Goal: Task Accomplishment & Management: Use online tool/utility

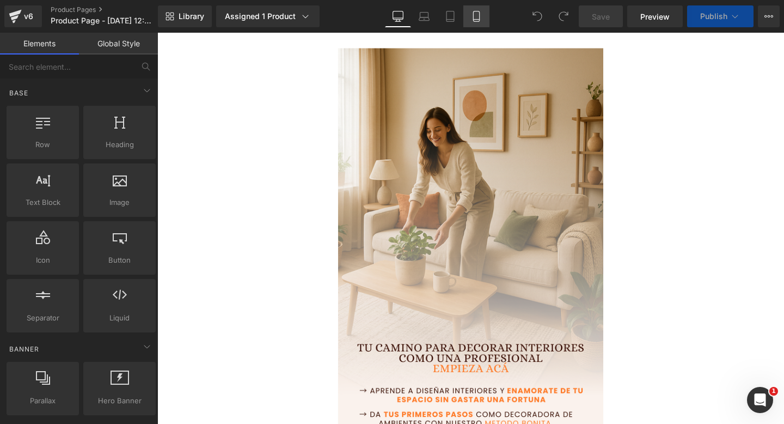
click at [484, 21] on link "Mobile" at bounding box center [476, 16] width 26 height 22
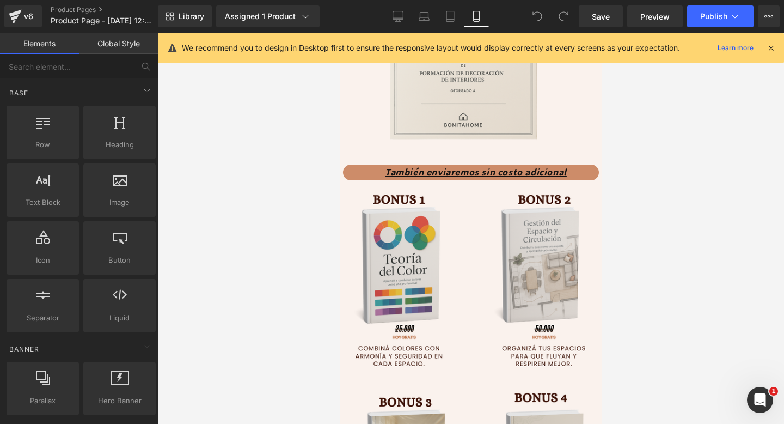
scroll to position [2085, 0]
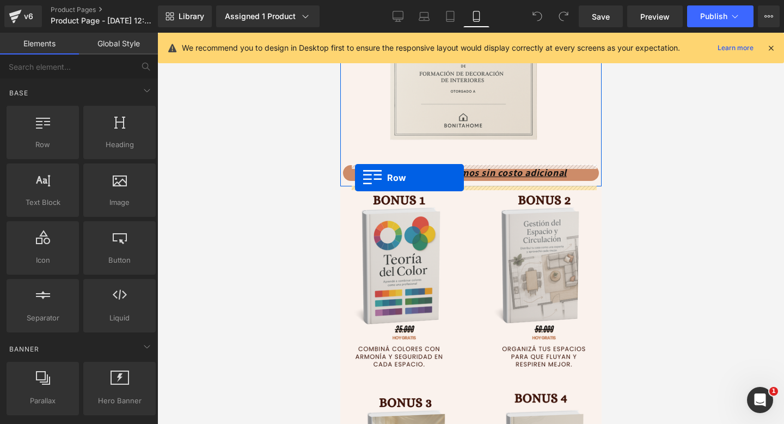
drag, startPoint x: 398, startPoint y: 163, endPoint x: 355, endPoint y: 178, distance: 45.5
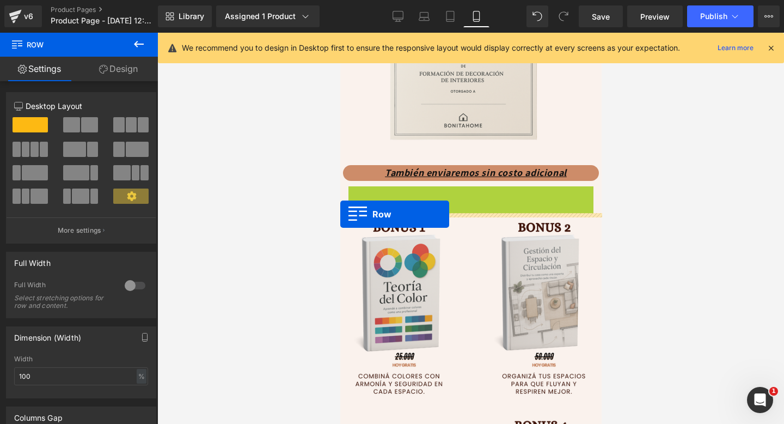
drag, startPoint x: 358, startPoint y: 195, endPoint x: 337, endPoint y: 213, distance: 27.8
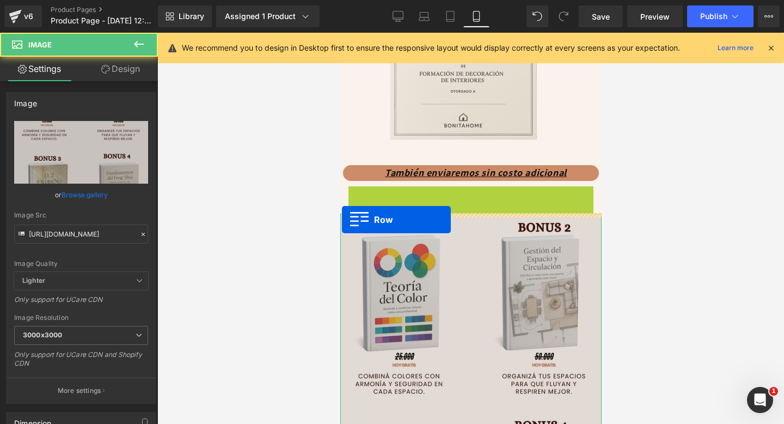
click at [341, 219] on div "Image" at bounding box center [470, 417] width 261 height 408
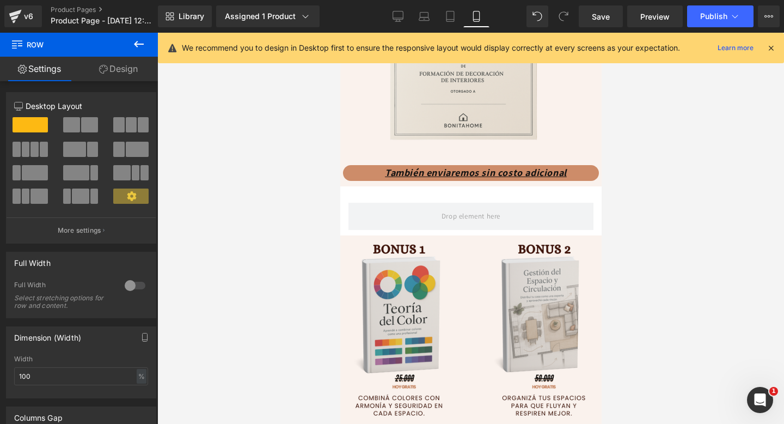
click at [137, 48] on icon at bounding box center [138, 44] width 13 height 13
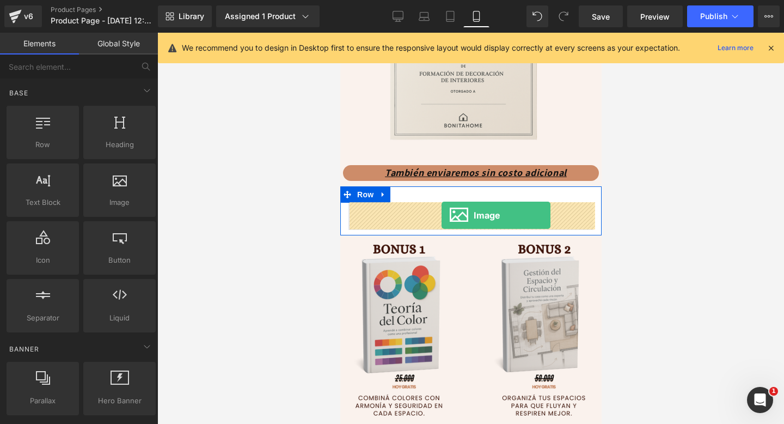
drag, startPoint x: 450, startPoint y: 238, endPoint x: 441, endPoint y: 215, distance: 24.5
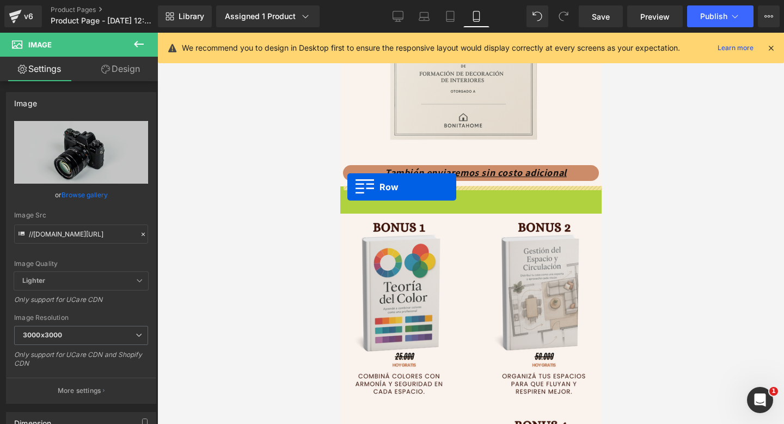
drag, startPoint x: 343, startPoint y: 198, endPoint x: 347, endPoint y: 187, distance: 11.7
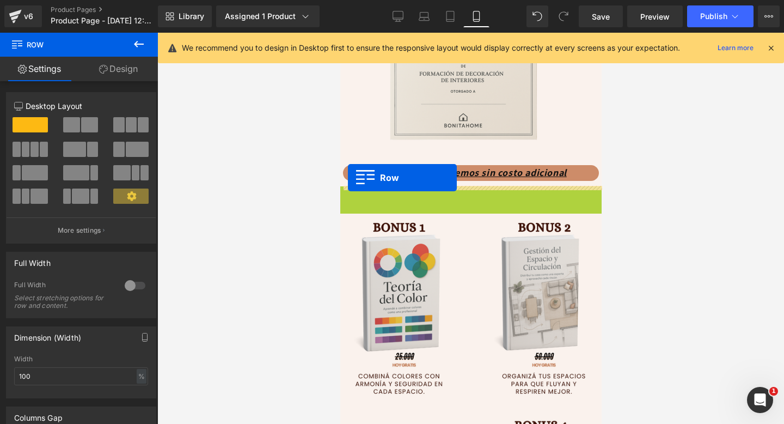
drag, startPoint x: 343, startPoint y: 192, endPoint x: 346, endPoint y: 178, distance: 14.1
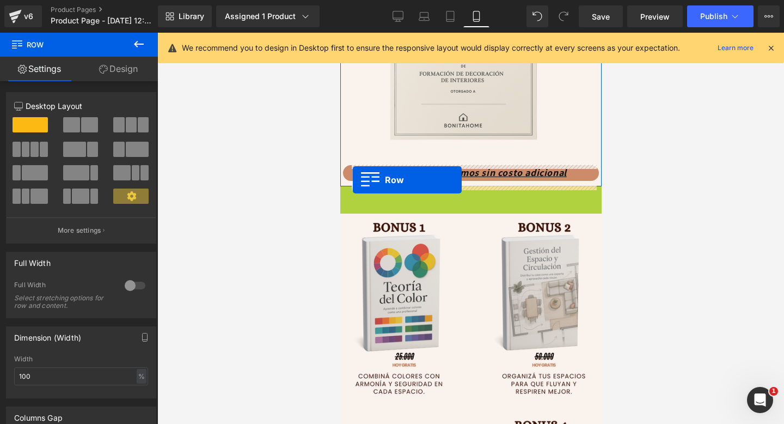
drag, startPoint x: 344, startPoint y: 196, endPoint x: 352, endPoint y: 180, distance: 18.0
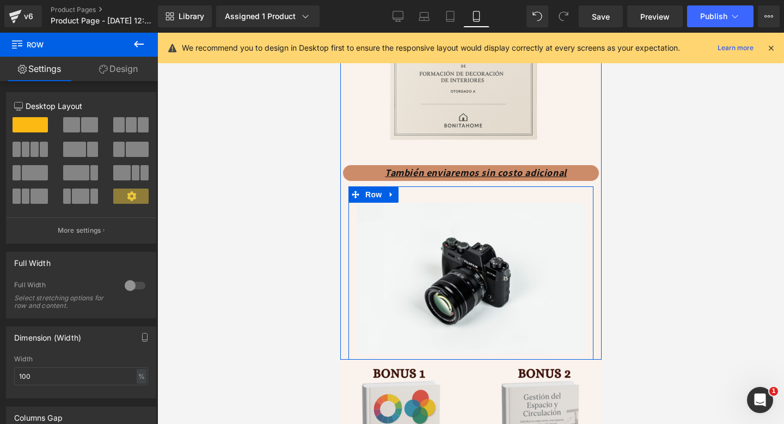
click at [353, 211] on div "Image" at bounding box center [470, 278] width 245 height 151
click at [108, 74] on link "Design" at bounding box center [118, 69] width 79 height 25
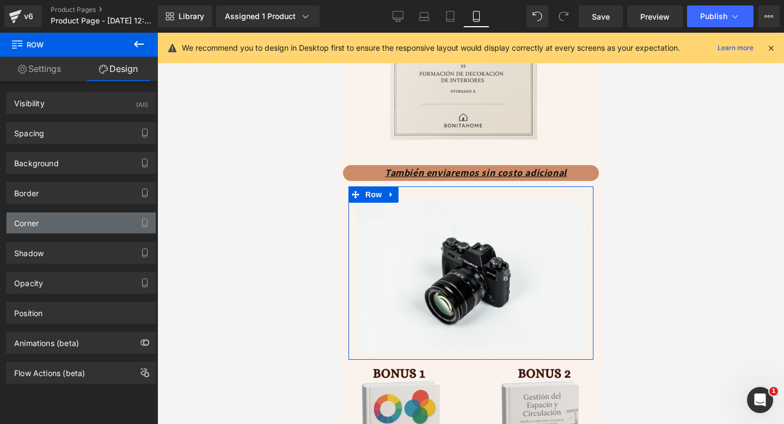
click at [91, 229] on div "Corner" at bounding box center [81, 222] width 149 height 21
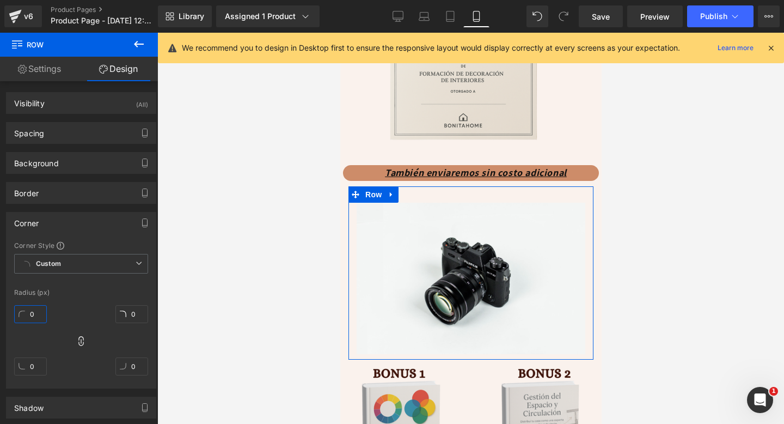
click at [32, 317] on input "0" at bounding box center [30, 314] width 33 height 18
type input "3"
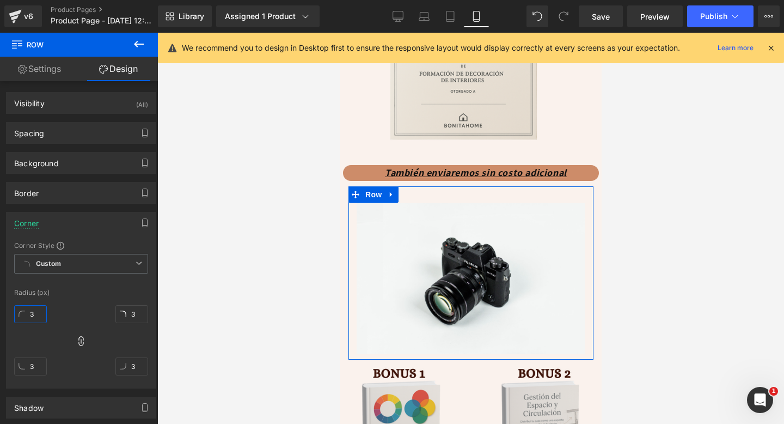
type input "30"
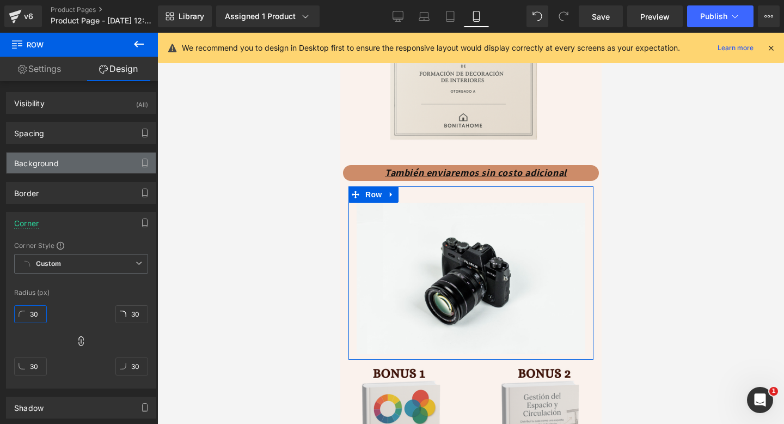
type input "30"
click at [94, 172] on div "Background" at bounding box center [81, 162] width 149 height 21
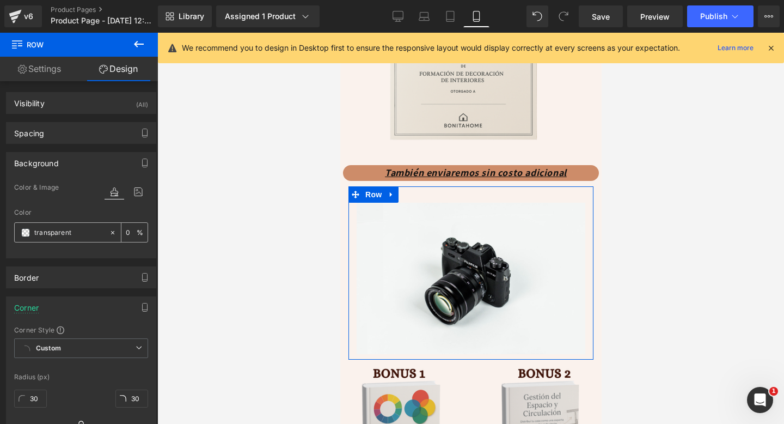
click at [24, 236] on div "transparent" at bounding box center [62, 232] width 94 height 19
click at [26, 228] on span at bounding box center [25, 232] width 9 height 9
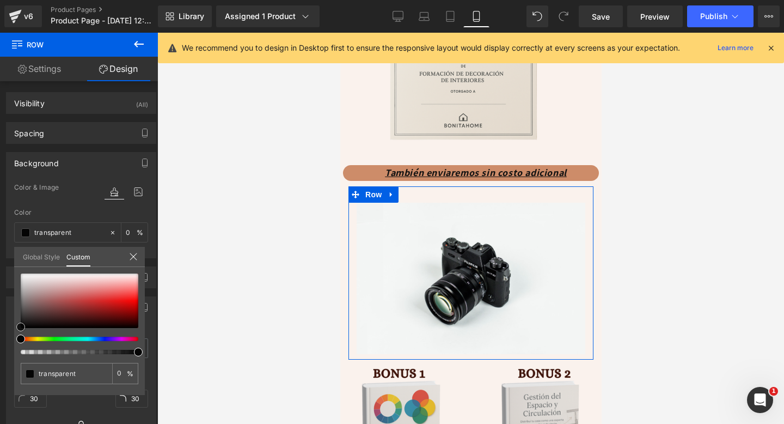
type input "#020202"
type input "100"
type input "#020202"
type input "100"
type input "#0c0c0c"
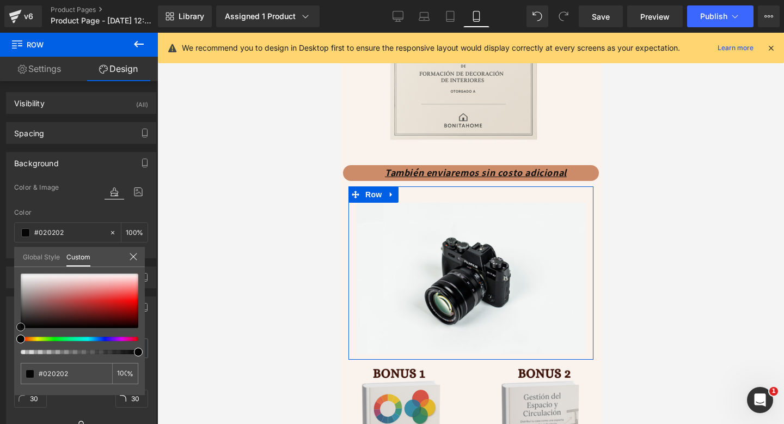
type input "#0c0c0c"
type input "#2b2b2b"
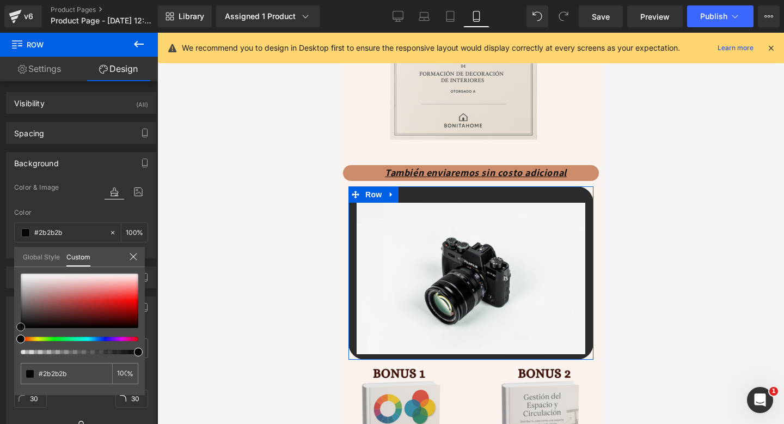
type input "#565656"
type input "#828282"
type input "#a8a8a8"
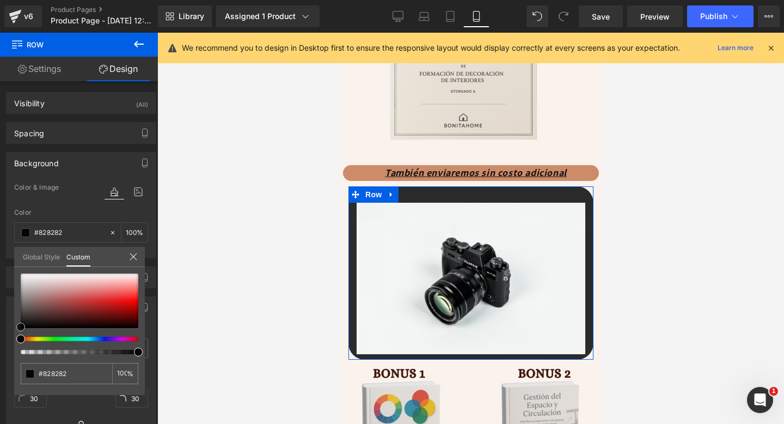
type input "#a8a8a8"
type input "#bfbfbf"
type input "#c4c4c4"
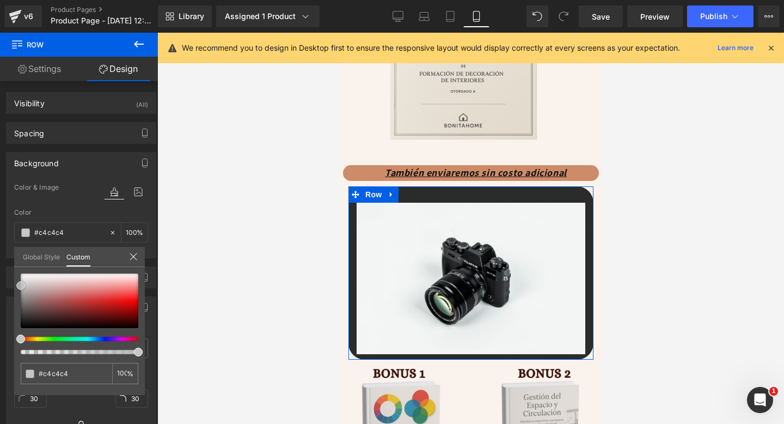
type input "#c6c6c6"
type input "#c9c9c9"
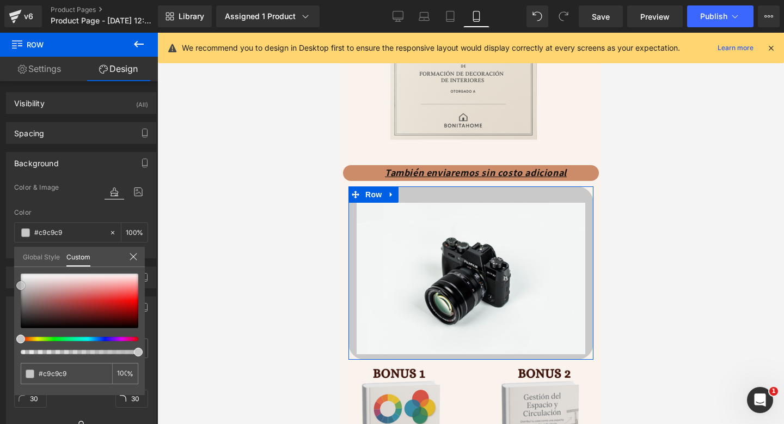
type input "#d1d1d1"
type input "#e0e0e0"
type input "#e8e8e8"
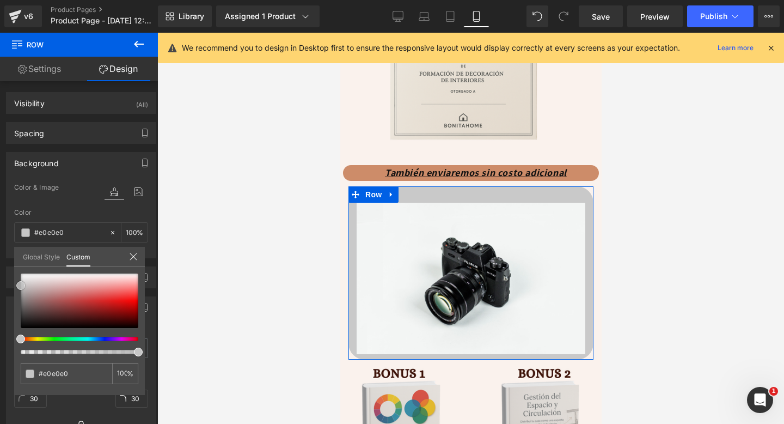
type input "#e8e8e8"
type input "#efefef"
type input "#f2f2f2"
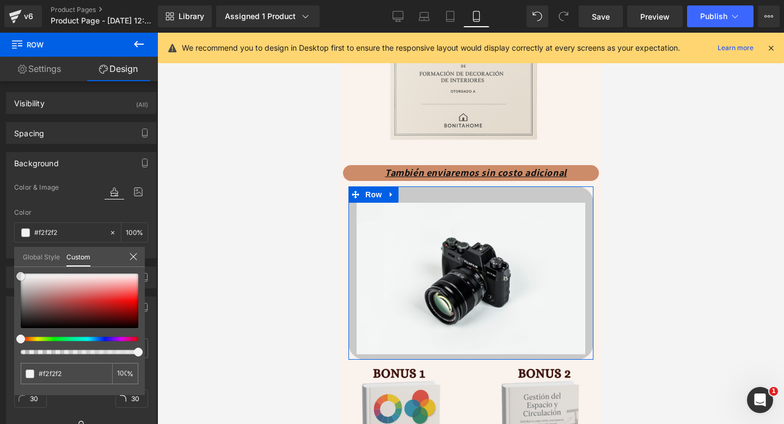
type input "#f4f4f4"
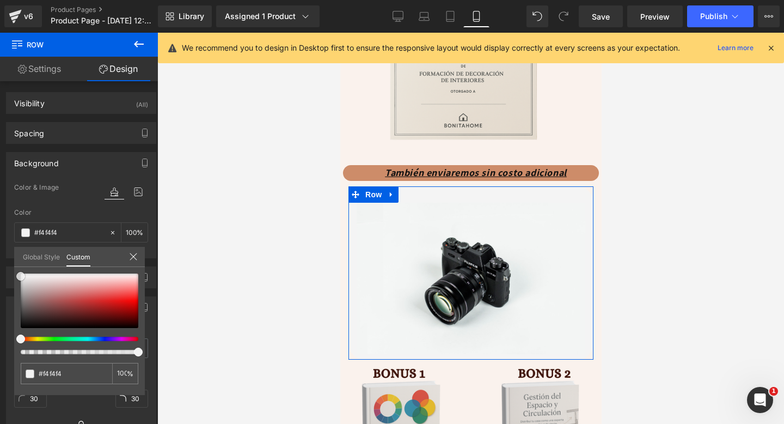
type input "#f7f7f7"
type input "#ffffff"
drag, startPoint x: 21, startPoint y: 330, endPoint x: 20, endPoint y: 263, distance: 67.0
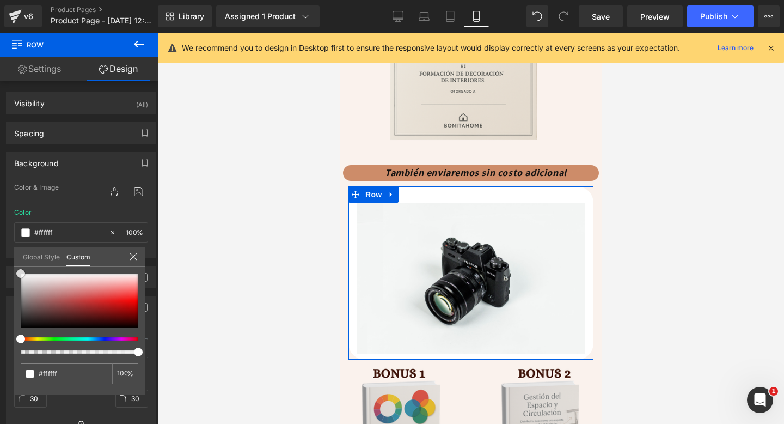
click at [20, 262] on div "Global Style Custom Setup Global Style #ffffff 100 %" at bounding box center [79, 263] width 131 height 33
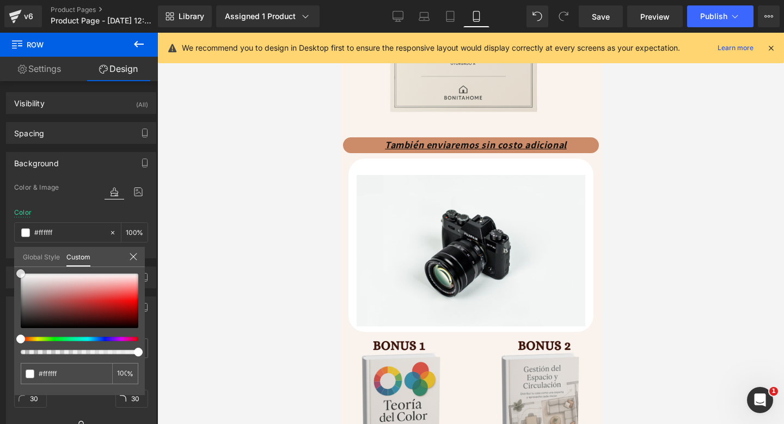
scroll to position [2113, 0]
type input "3"
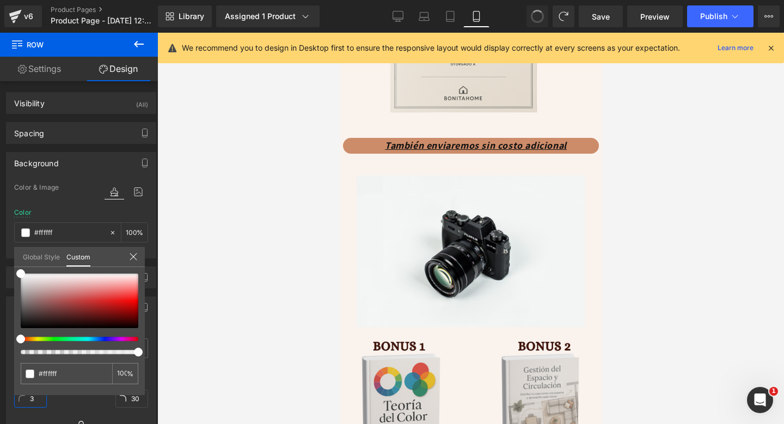
type input "transparent"
type input "0"
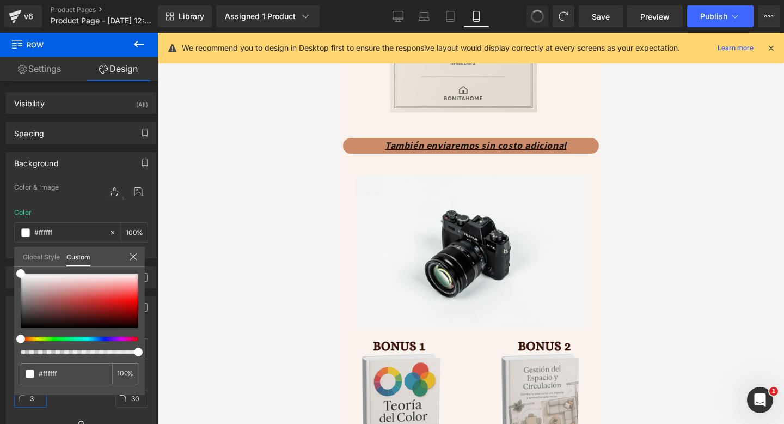
type input "0"
type input "transparent"
type input "0"
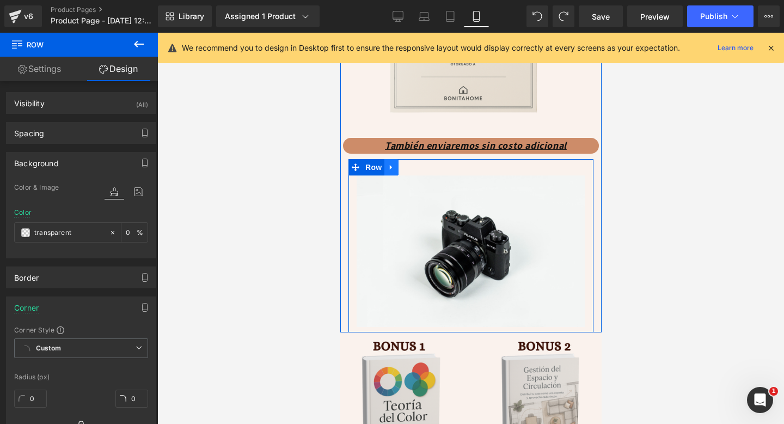
click at [391, 169] on icon at bounding box center [391, 167] width 8 height 8
click at [421, 170] on icon at bounding box center [420, 167] width 8 height 8
